Goal: Find specific page/section: Find specific page/section

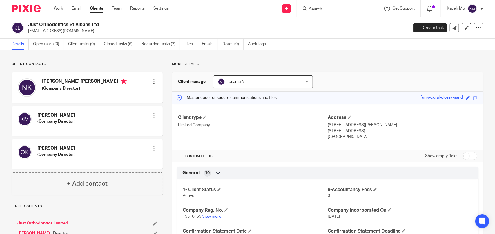
paste input "Spice My Rice UK Limited"
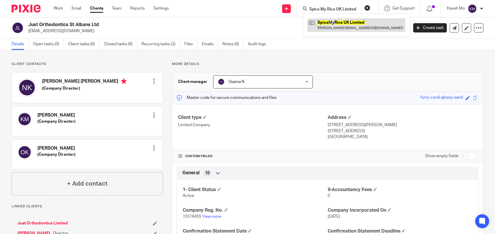
type input "Spice My Rice UK Limited"
click at [343, 26] on link at bounding box center [356, 24] width 98 height 13
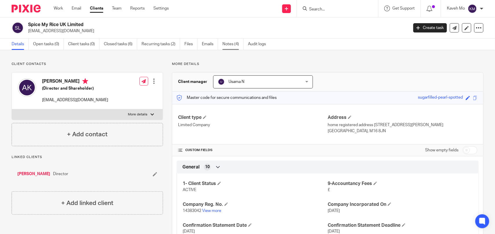
click at [231, 42] on link "Notes (4)" at bounding box center [232, 44] width 21 height 11
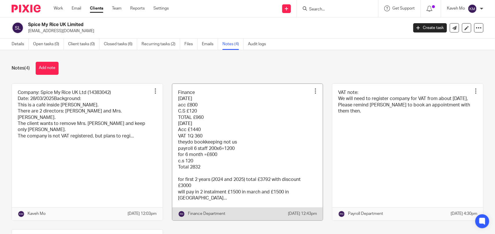
click at [219, 121] on link at bounding box center [247, 152] width 151 height 137
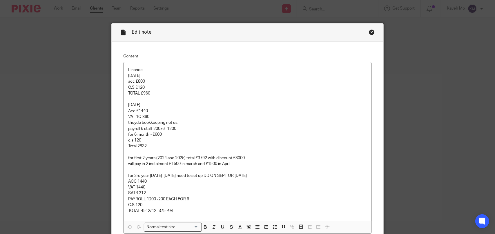
click at [369, 31] on div "Close this dialog window" at bounding box center [372, 32] width 6 height 6
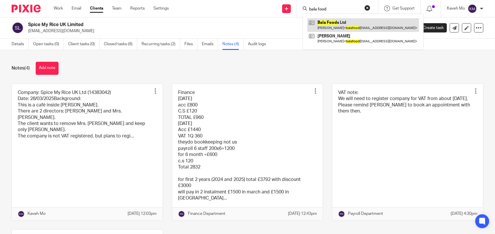
type input "bala food"
click at [344, 22] on link at bounding box center [363, 24] width 112 height 13
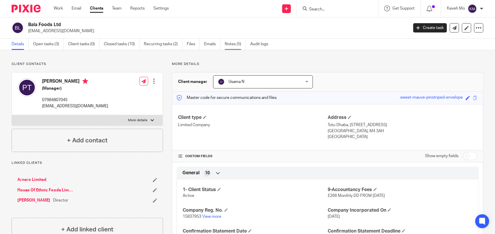
click at [233, 47] on link "Notes (5)" at bounding box center [235, 44] width 21 height 11
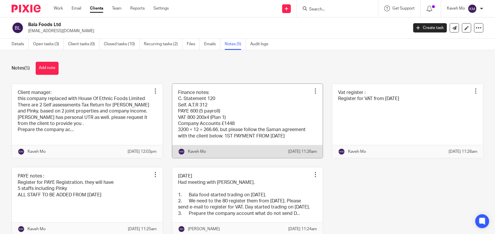
click at [205, 105] on link at bounding box center [247, 121] width 151 height 75
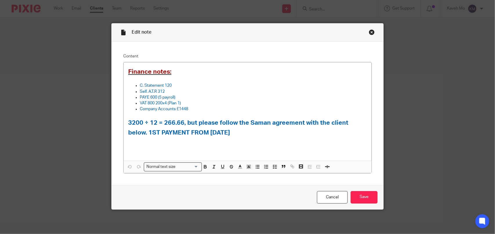
click at [366, 31] on div "Edit note Content Finance notes: C. Statement 120 Self. A.T.R 312 PAYE 600 (5 p…" at bounding box center [247, 116] width 272 height 186
